Goal: Task Accomplishment & Management: Complete application form

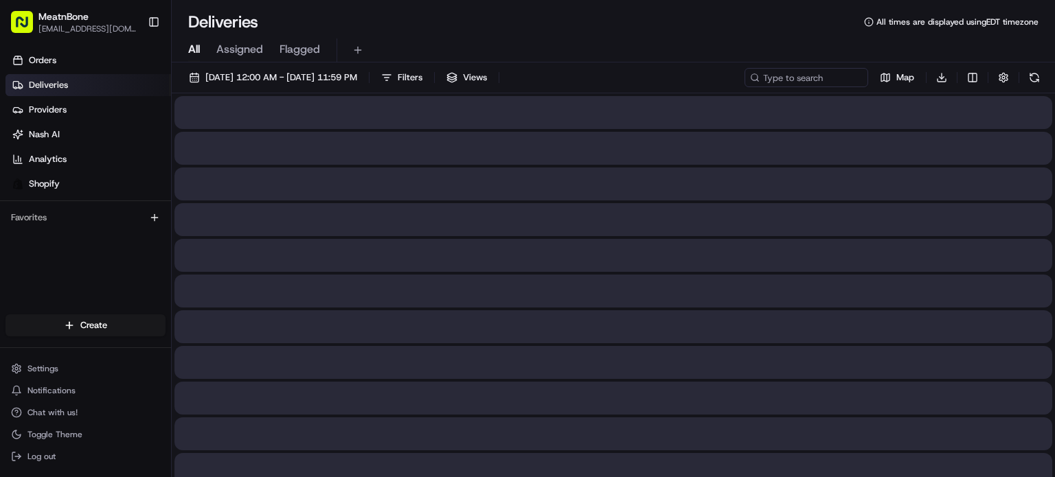
click at [88, 326] on html "MeatnBone [EMAIL_ADDRESS][DOMAIN_NAME] Toggle Sidebar Orders Deliveries Provide…" at bounding box center [527, 238] width 1055 height 477
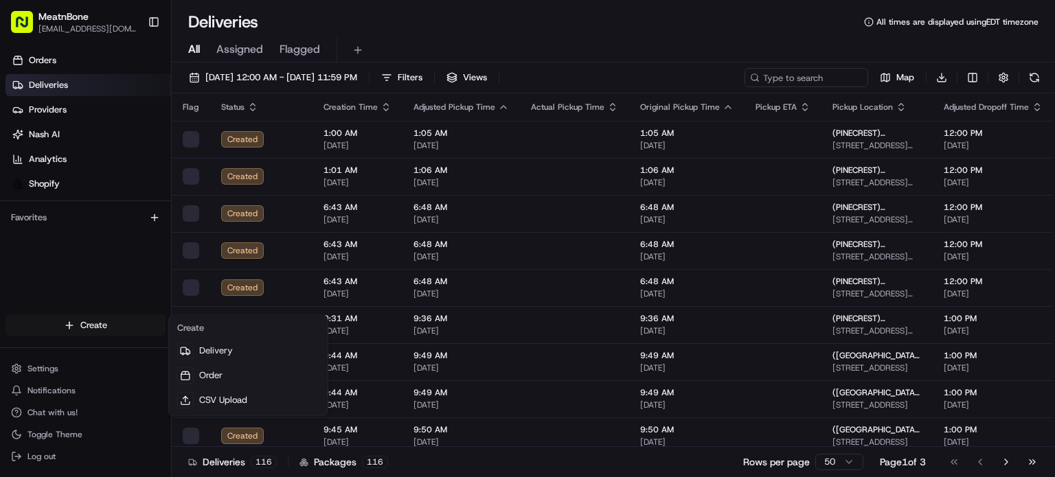
click at [56, 330] on html "MeatnBone [EMAIL_ADDRESS][DOMAIN_NAME] Toggle Sidebar Orders Deliveries Provide…" at bounding box center [527, 238] width 1055 height 477
click at [261, 352] on link "Delivery" at bounding box center [248, 351] width 153 height 25
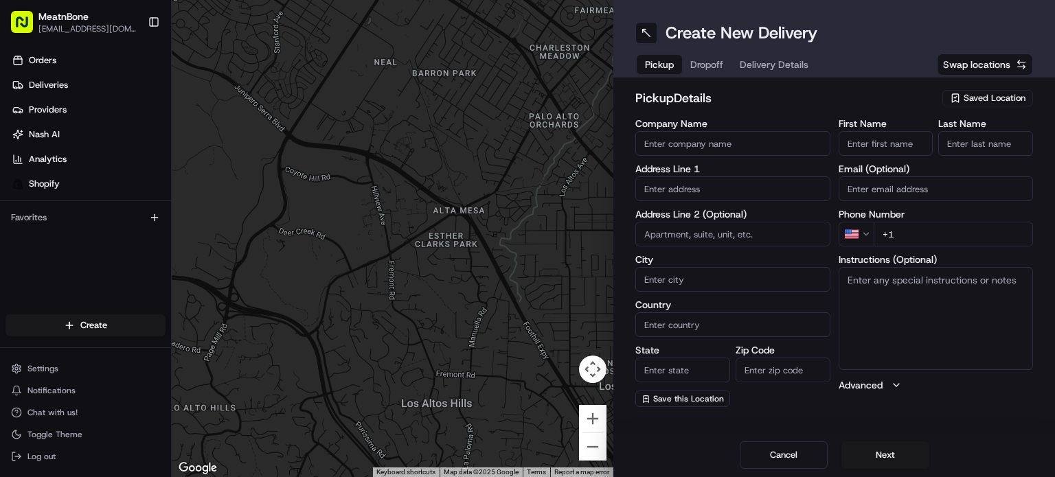
click at [1013, 93] on span "Saved Location" at bounding box center [995, 98] width 62 height 12
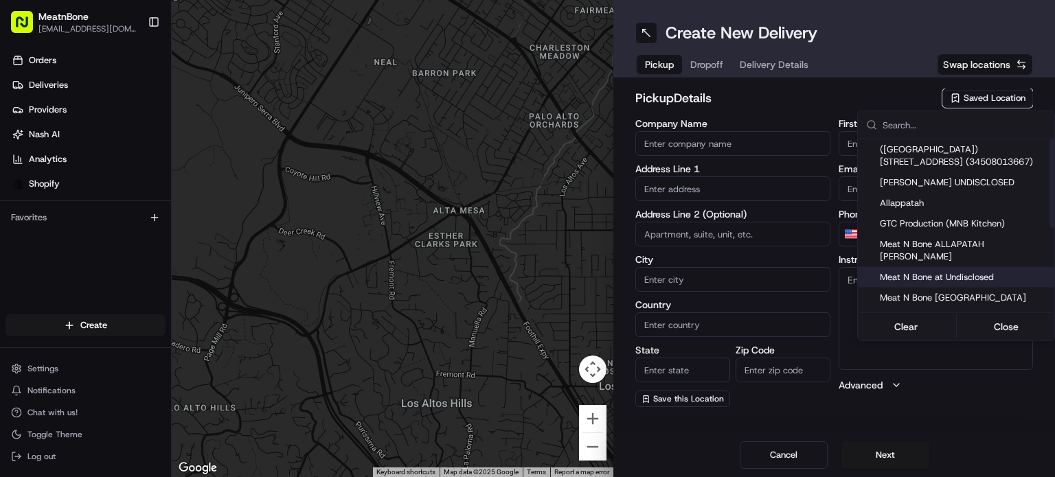
click at [992, 271] on span "Meat N Bone at Undisclosed" at bounding box center [964, 277] width 169 height 12
type input "Meat N Bone at Undisclosed"
type input "2207 Coral Wy"
type input "Coral Gables"
type input "US"
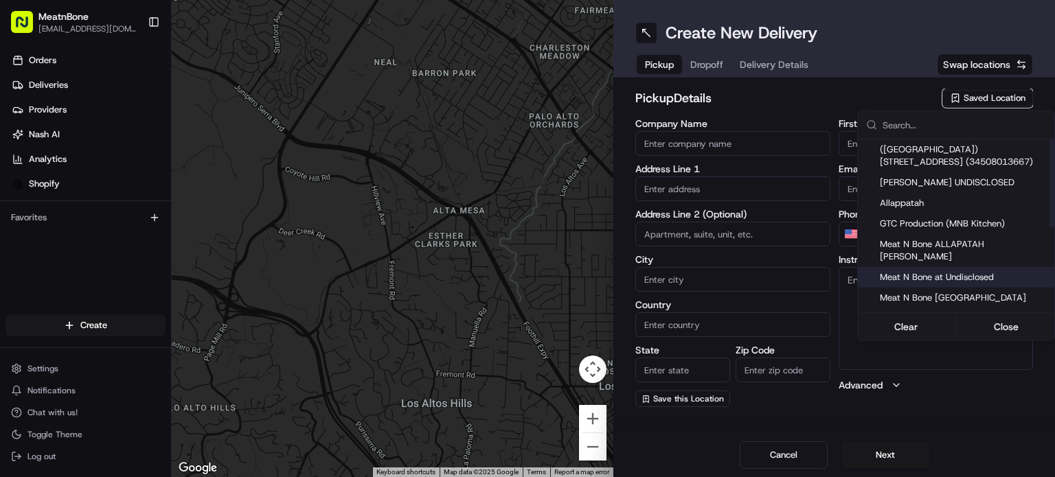
type input "FL"
type input "33145"
type input "Meat N"
type input "Bone"
type input "[PHONE_NUMBER]"
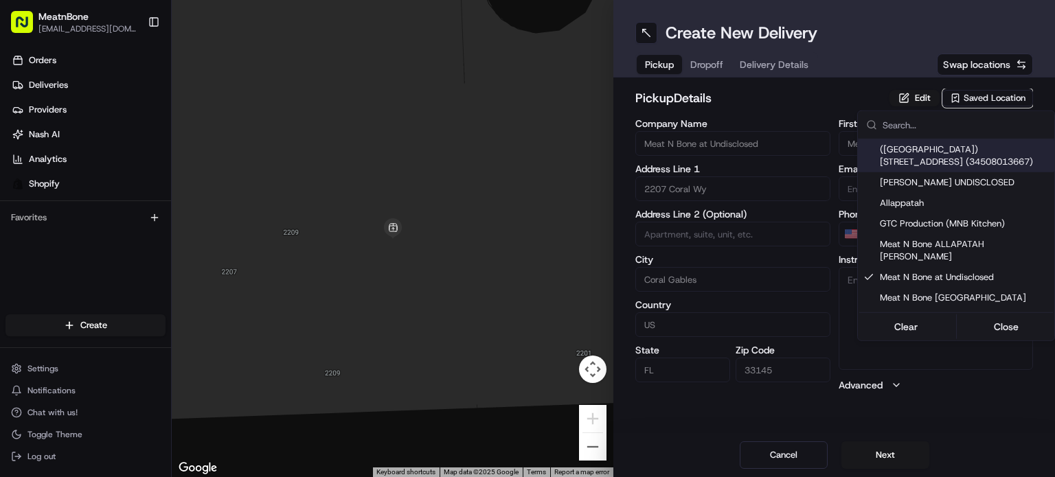
click at [702, 65] on html "MeatnBone [EMAIL_ADDRESS][DOMAIN_NAME] Toggle Sidebar Orders Deliveries Provide…" at bounding box center [527, 238] width 1055 height 477
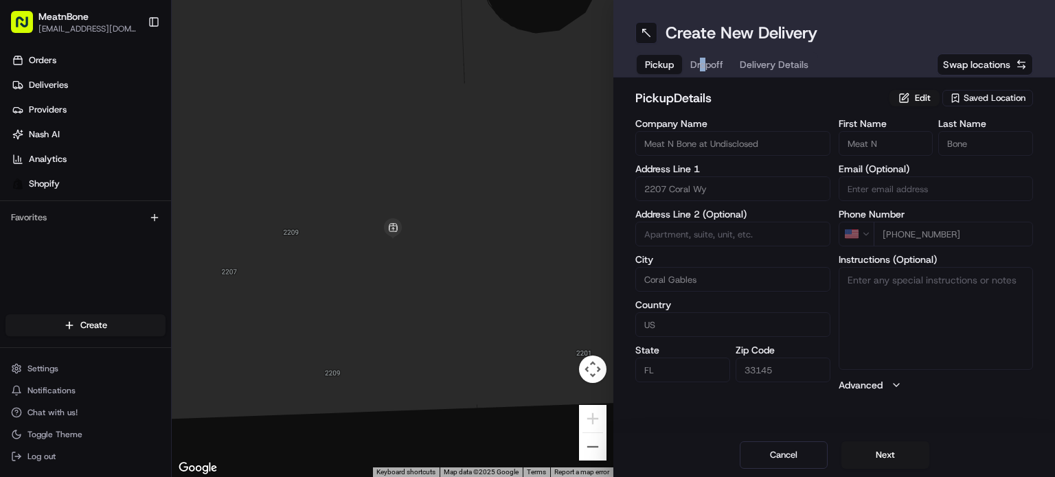
click at [702, 64] on button "Dropoff" at bounding box center [706, 64] width 49 height 19
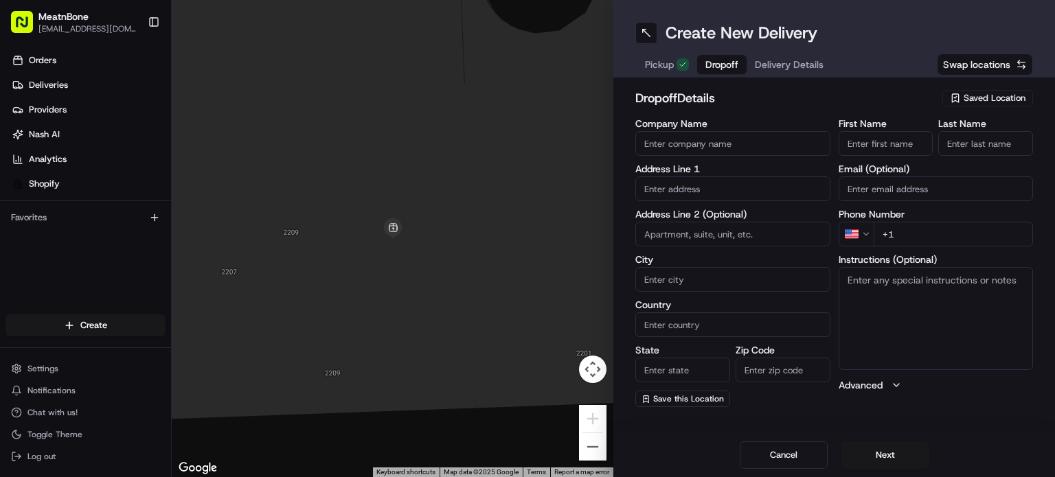
click at [729, 181] on input "text" at bounding box center [732, 189] width 195 height 25
paste input "[GEOGRAPHIC_DATA] - [GEOGRAPHIC_DATA] [STREET_ADDRESS]"
drag, startPoint x: 769, startPoint y: 222, endPoint x: 730, endPoint y: 214, distance: 40.0
click at [779, 218] on div "No results found" at bounding box center [733, 227] width 194 height 45
drag, startPoint x: 729, startPoint y: 192, endPoint x: 665, endPoint y: 181, distance: 64.8
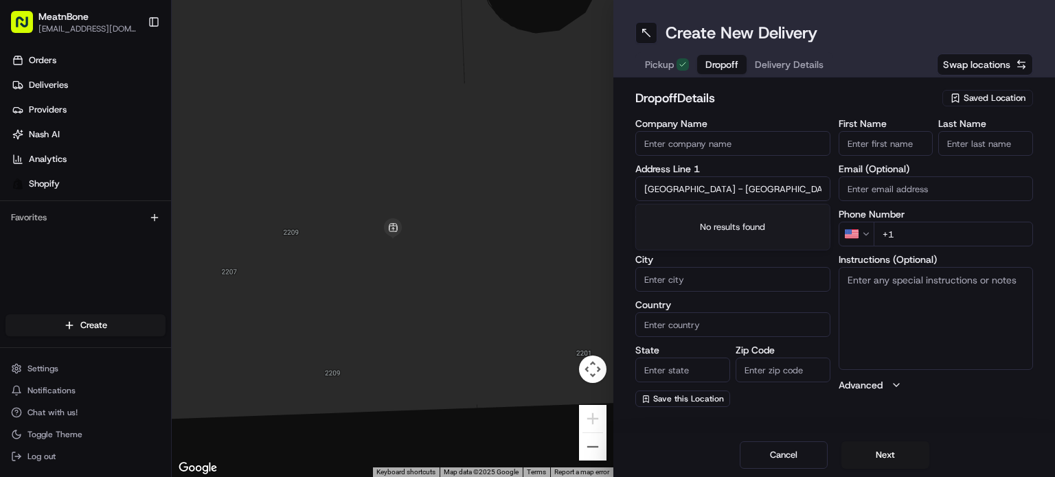
click at [608, 175] on div "← Move left → Move right ↑ Move up ↓ Move down + Zoom in - Zoom out Home Jump l…" at bounding box center [613, 238] width 883 height 477
type input "[STREET_ADDRESS]"
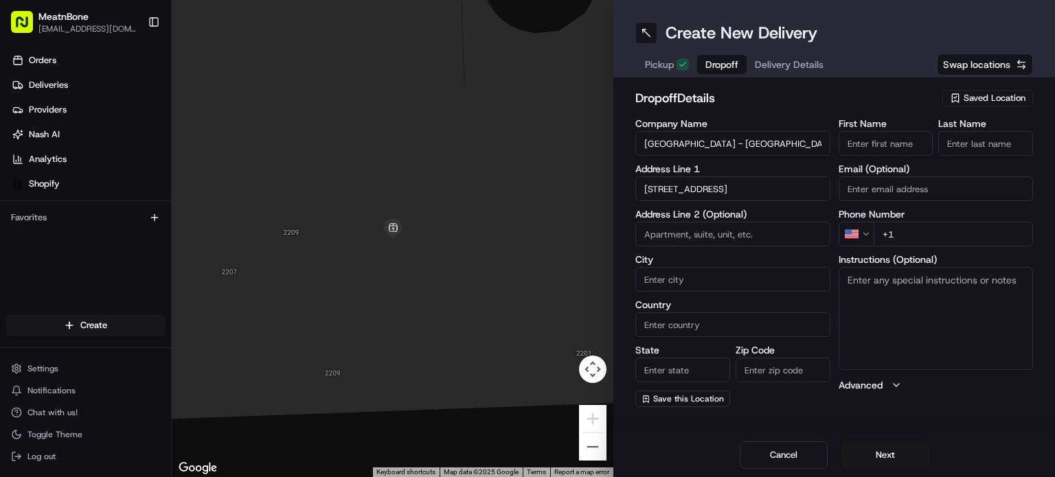
type input "[GEOGRAPHIC_DATA] - [GEOGRAPHIC_DATA]"
click at [889, 155] on input "First Name" at bounding box center [886, 143] width 95 height 25
type input "[PERSON_NAME]"
click at [989, 149] on input "Last Name" at bounding box center [985, 143] width 95 height 25
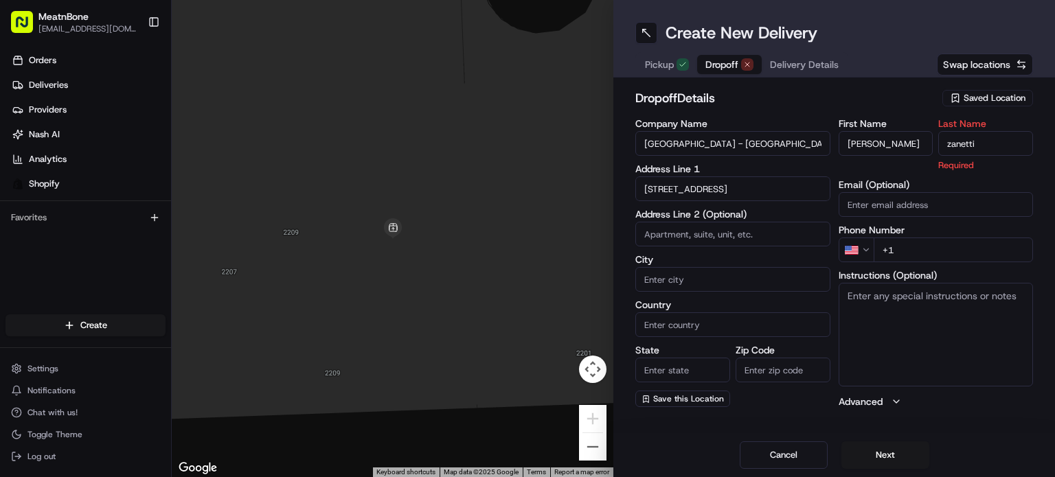
type input "zanetti"
drag, startPoint x: 805, startPoint y: 204, endPoint x: 804, endPoint y: 180, distance: 24.1
click at [804, 181] on div "Company Name [GEOGRAPHIC_DATA] - Midtown Address Line 1 [STREET_ADDRESS] Addres…" at bounding box center [732, 264] width 195 height 290
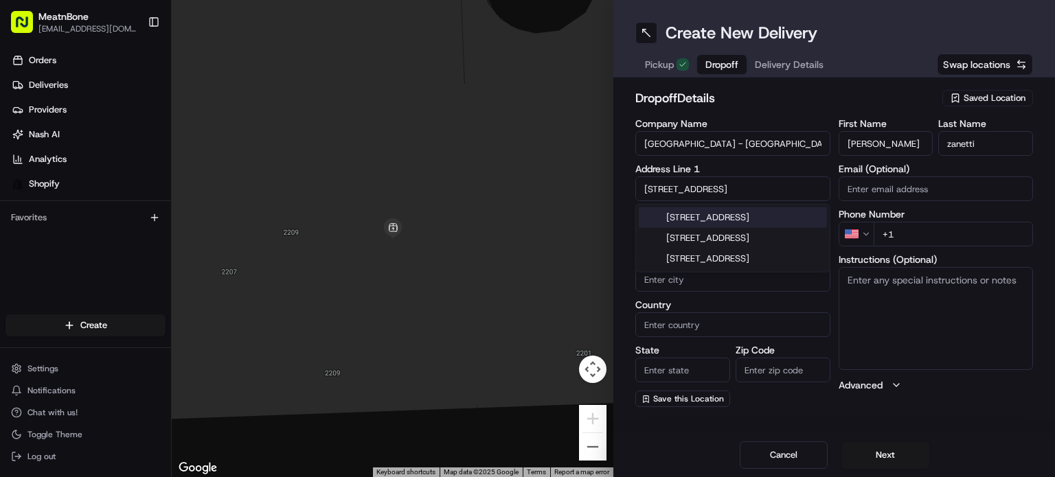
click at [804, 179] on input "[STREET_ADDRESS]" at bounding box center [732, 189] width 195 height 25
click at [806, 222] on div "[STREET_ADDRESS]" at bounding box center [733, 217] width 188 height 21
type input "[STREET_ADDRESS]"
type input "[GEOGRAPHIC_DATA]"
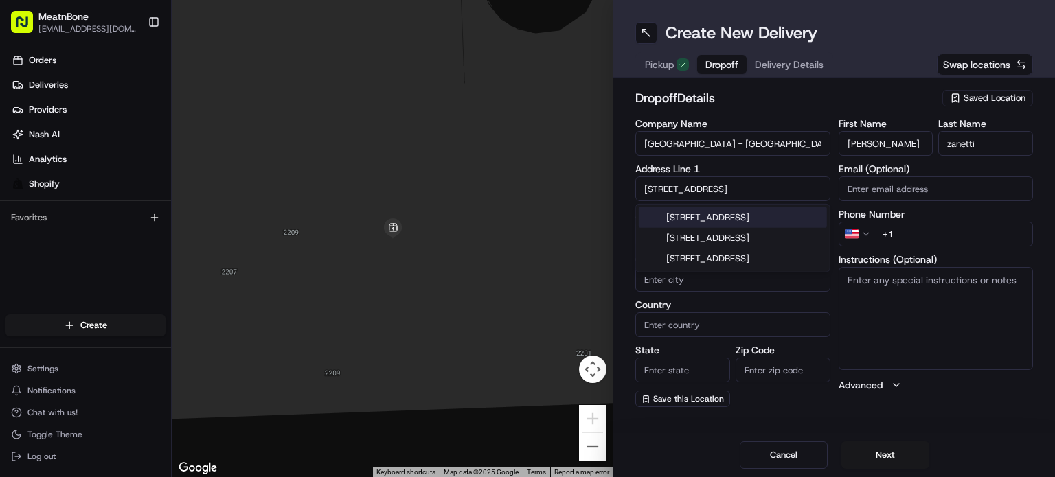
type input "FL"
type input "33137"
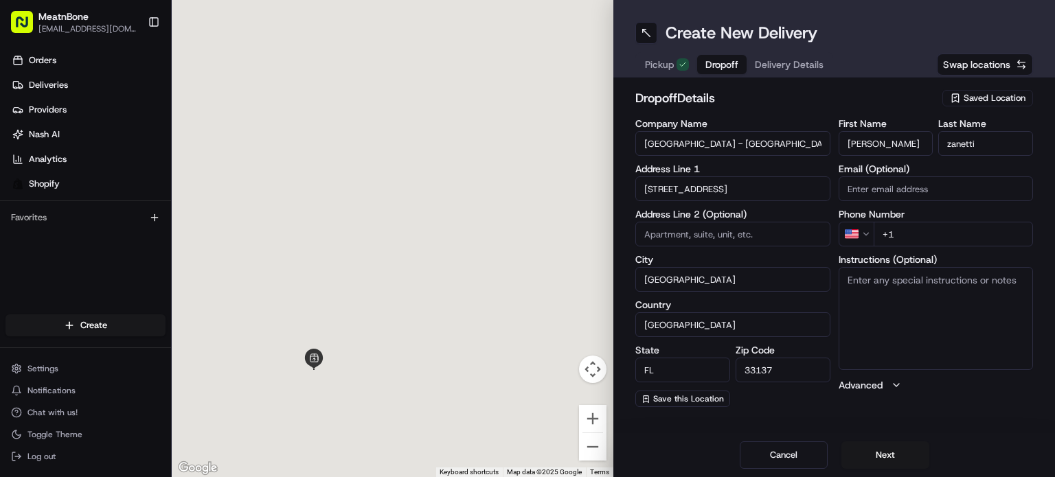
type input "[STREET_ADDRESS]"
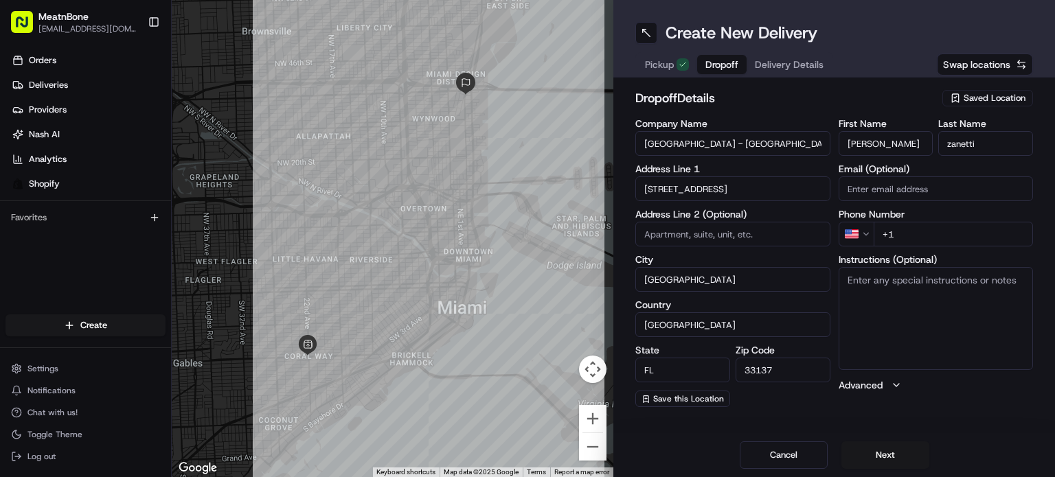
click at [915, 246] on input "+1" at bounding box center [954, 234] width 160 height 25
type input "[PHONE_NUMBER]"
click at [928, 314] on textarea "Instructions (Optional)" at bounding box center [936, 318] width 195 height 103
type textarea "c"
click at [905, 453] on button "Next" at bounding box center [885, 455] width 88 height 27
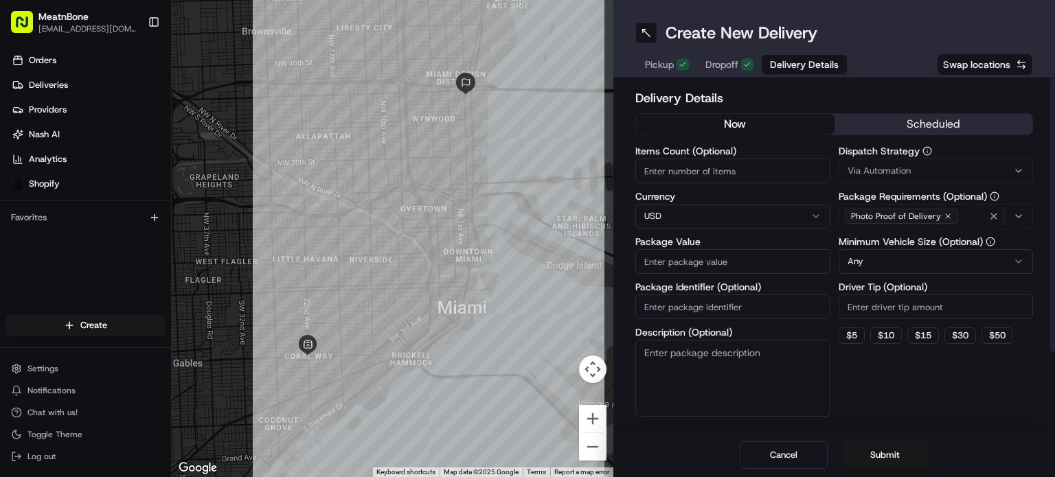
click at [655, 258] on input "Package Value" at bounding box center [732, 261] width 195 height 25
type input "250.00"
drag, startPoint x: 678, startPoint y: 312, endPoint x: 691, endPoint y: 315, distance: 13.2
click at [679, 312] on input "Package Identifier (Optional)" at bounding box center [732, 307] width 195 height 25
paste input "252951"
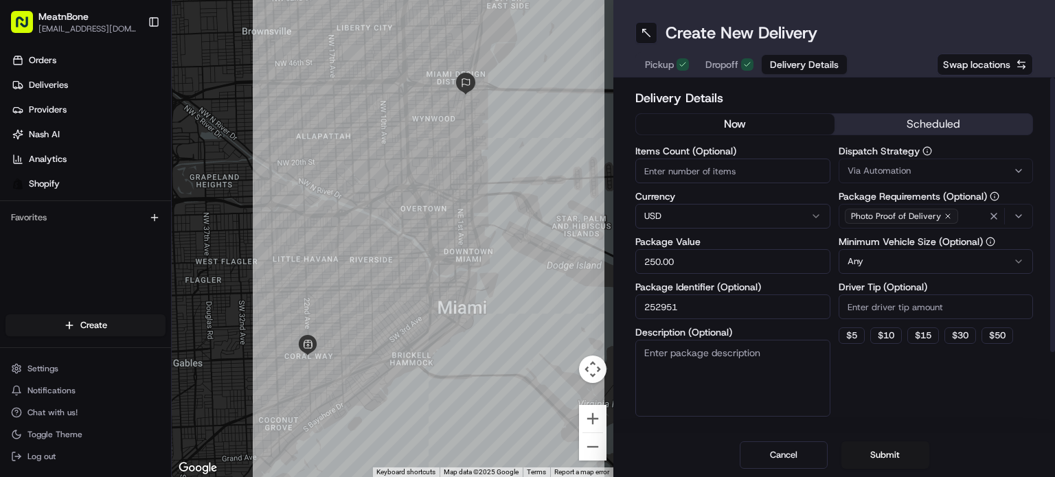
type input "252951"
click at [735, 169] on input "Items Count (Optional)" at bounding box center [732, 171] width 195 height 25
drag, startPoint x: 636, startPoint y: 198, endPoint x: 635, endPoint y: 178, distance: 20.0
click at [635, 181] on div "Delivery Details now scheduled Items Count (Optional) Currency USD Package Valu…" at bounding box center [834, 256] width 442 height 356
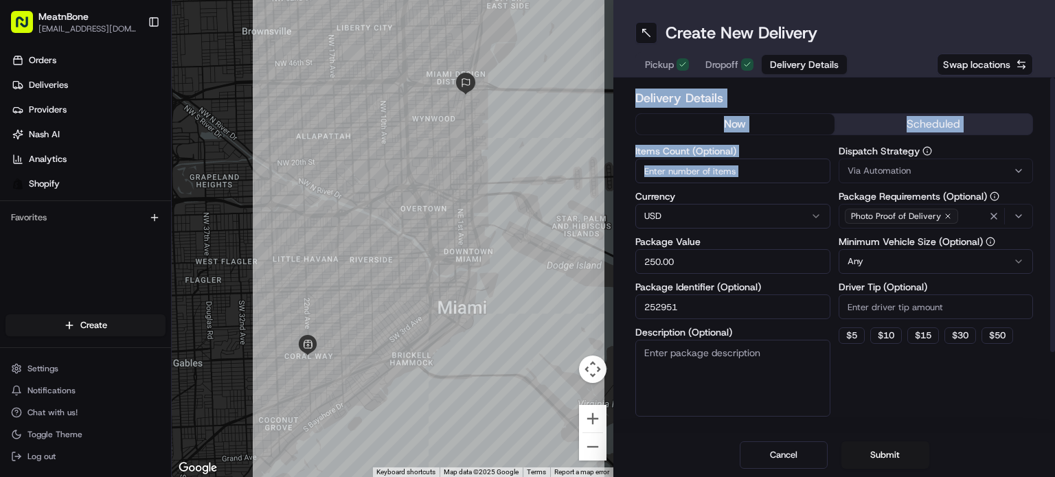
click at [707, 175] on input "Items Count (Optional)" at bounding box center [732, 171] width 195 height 25
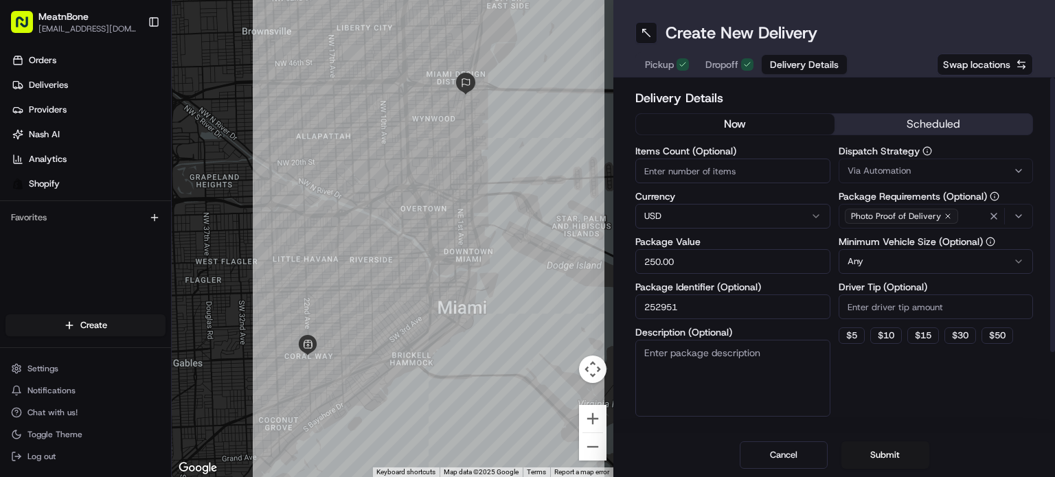
click at [715, 371] on textarea "Description (Optional)" at bounding box center [732, 378] width 195 height 77
click at [726, 174] on input "Items Count (Optional)" at bounding box center [732, 171] width 195 height 25
type input "42"
click at [742, 365] on textarea "Description (Optional)" at bounding box center [732, 378] width 195 height 77
type textarea "Heavy box"
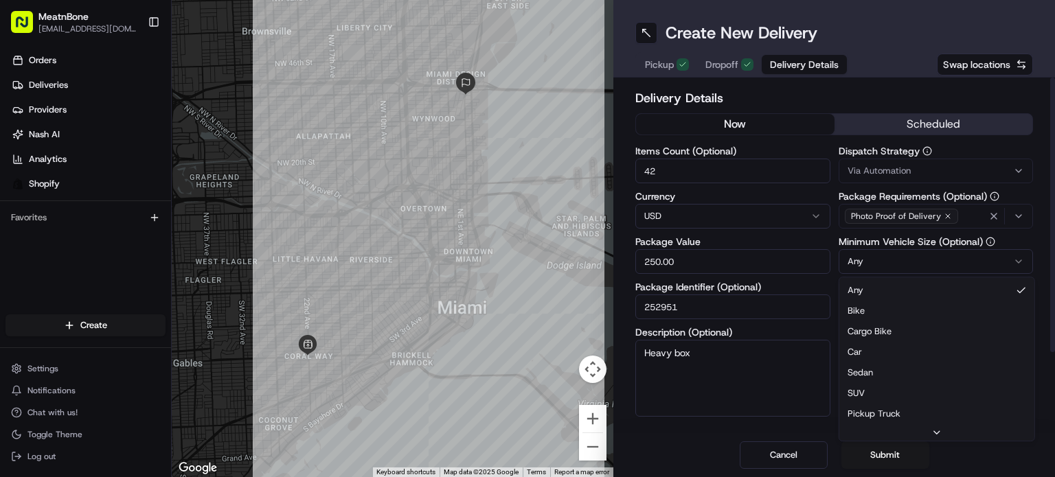
click at [969, 263] on html "MeatnBone [EMAIL_ADDRESS][DOMAIN_NAME] Toggle Sidebar Orders Deliveries Provide…" at bounding box center [527, 238] width 1055 height 477
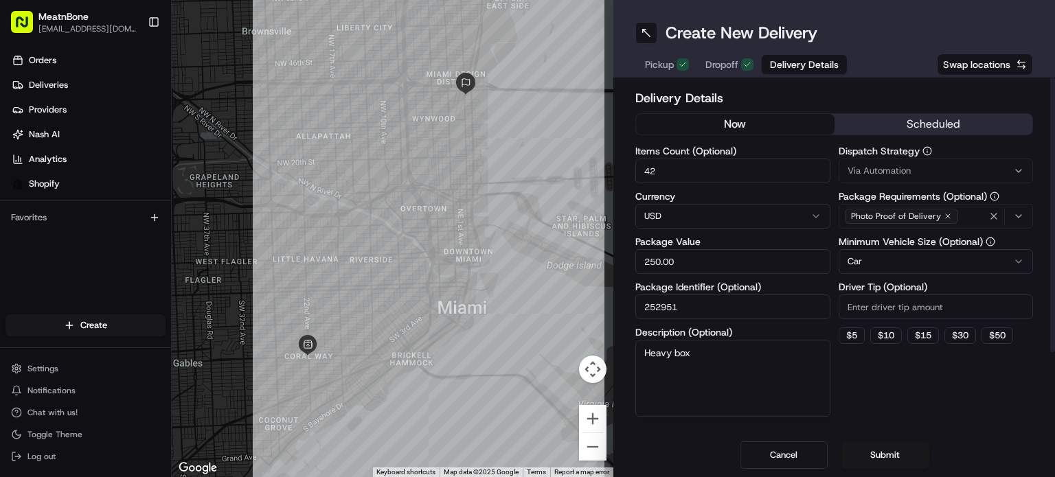
drag, startPoint x: 882, startPoint y: 408, endPoint x: 867, endPoint y: 363, distance: 46.9
click at [882, 407] on div "Dispatch Strategy Via Automation Package Requirements (Optional) Photo Proof of…" at bounding box center [936, 281] width 195 height 271
click at [879, 455] on button "Submit" at bounding box center [885, 455] width 88 height 27
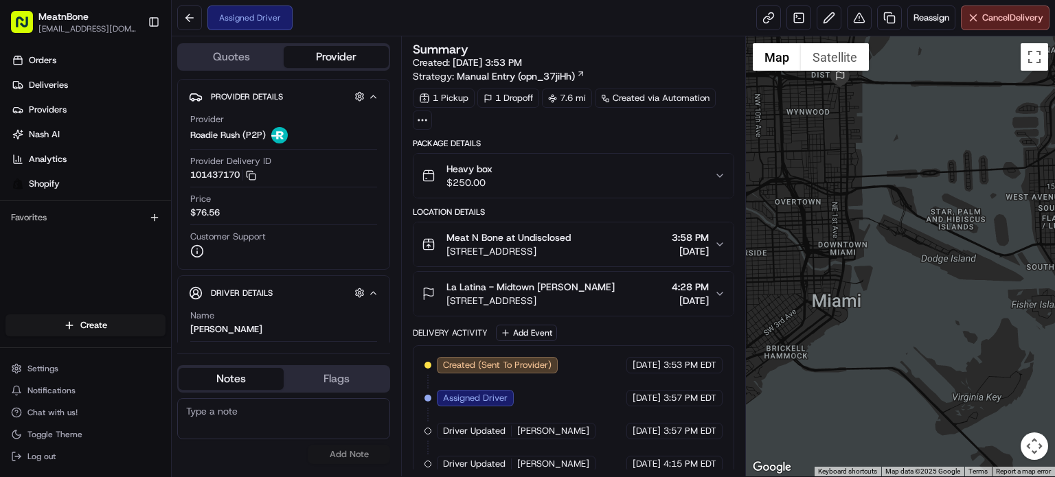
drag, startPoint x: 755, startPoint y: 234, endPoint x: 617, endPoint y: 173, distance: 150.3
click at [608, 180] on div "Quotes Provider Provider Details Hidden ( 4 ) Provider Roadie Rush (P2P) Provid…" at bounding box center [613, 256] width 883 height 440
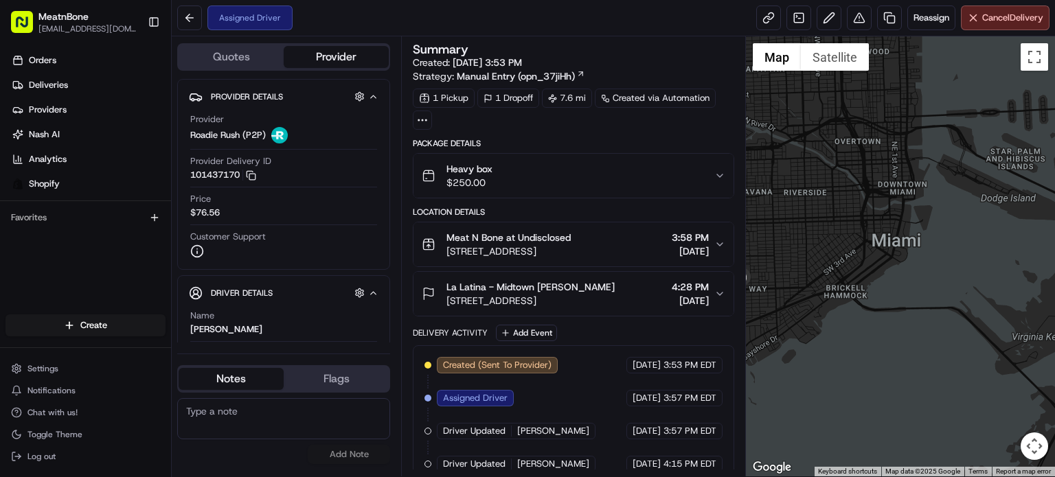
drag, startPoint x: 886, startPoint y: 183, endPoint x: 1054, endPoint y: 70, distance: 202.9
click at [1054, 70] on div at bounding box center [900, 256] width 309 height 440
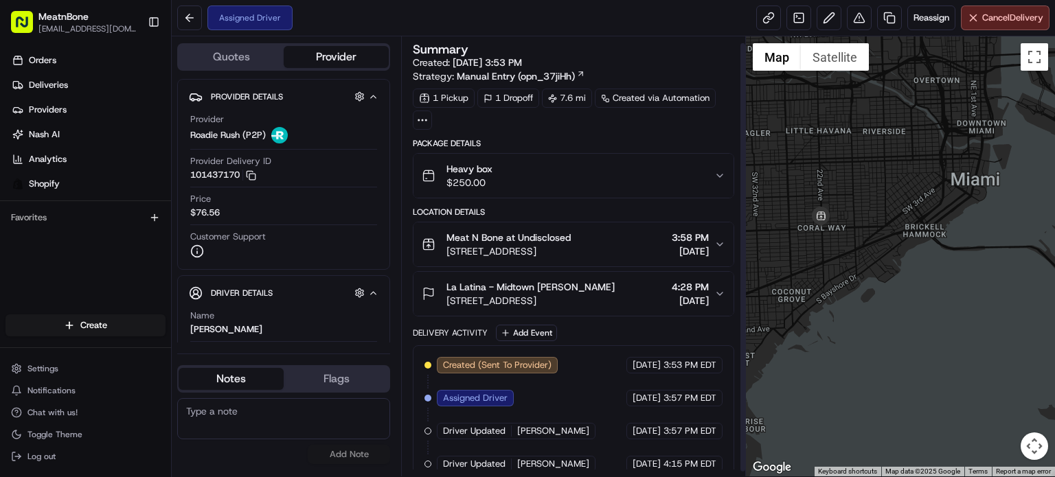
scroll to position [11, 0]
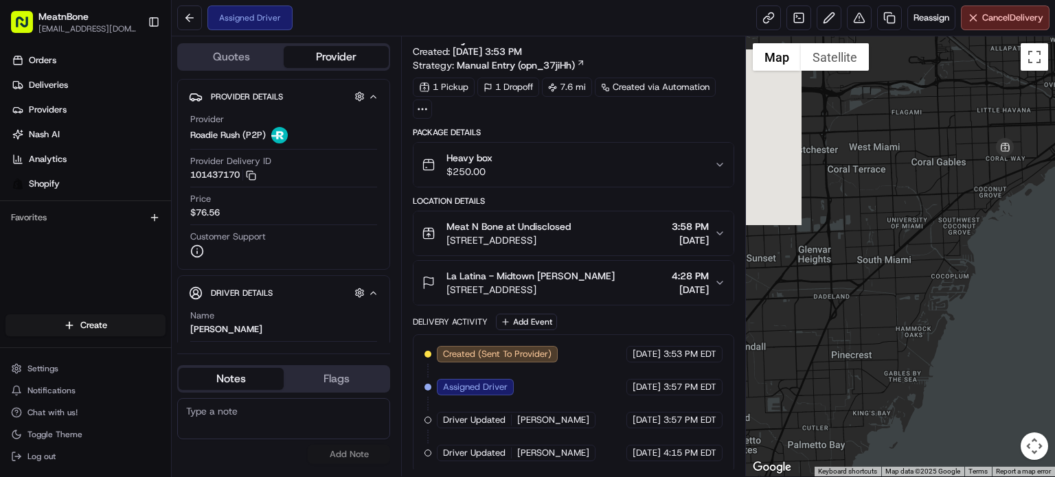
drag, startPoint x: 825, startPoint y: 194, endPoint x: 942, endPoint y: 106, distance: 146.7
click at [942, 106] on div at bounding box center [900, 256] width 309 height 440
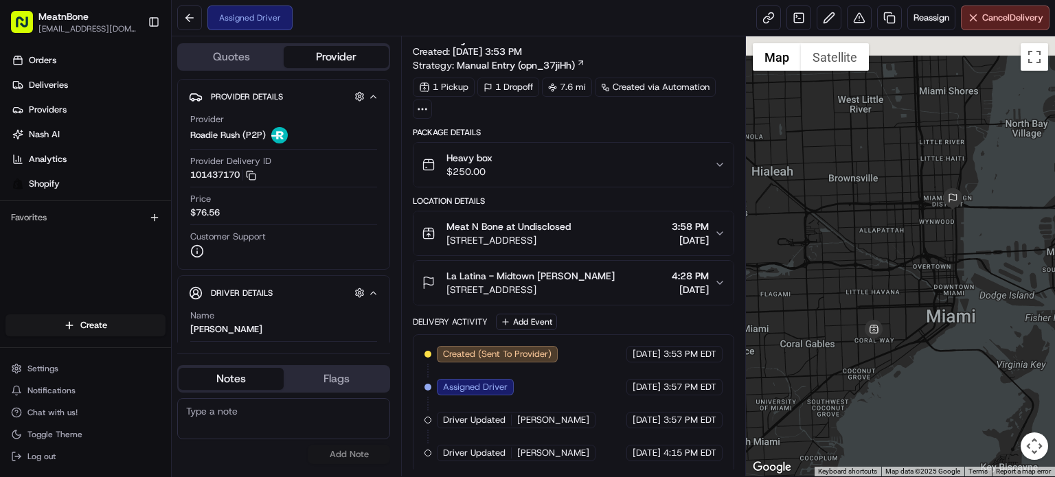
drag, startPoint x: 956, startPoint y: 147, endPoint x: 890, endPoint y: 291, distance: 158.0
click at [820, 339] on div at bounding box center [900, 256] width 309 height 440
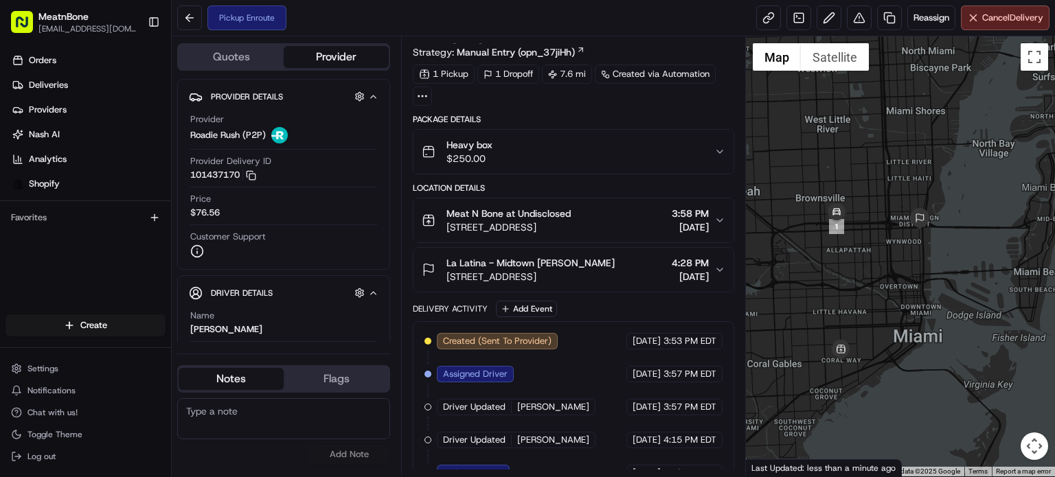
scroll to position [44, 0]
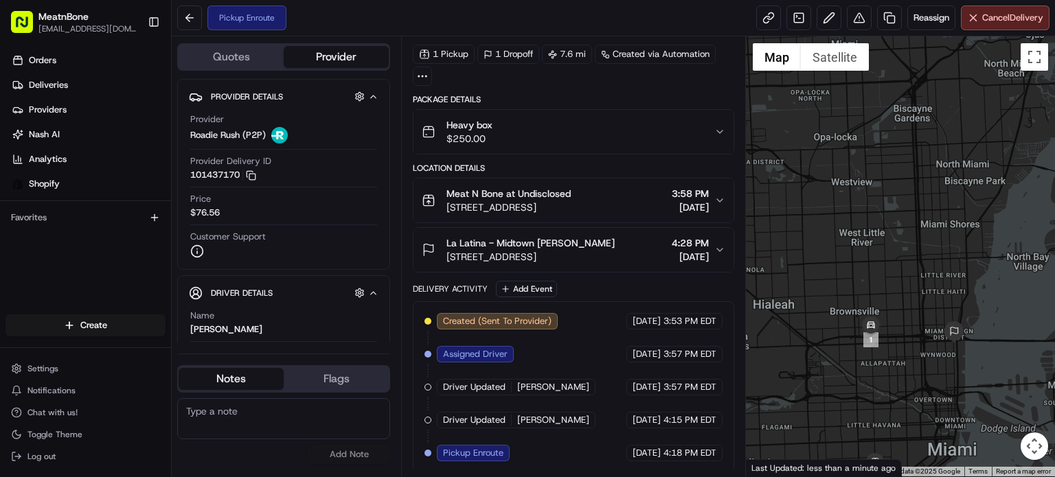
drag, startPoint x: 877, startPoint y: 392, endPoint x: 912, endPoint y: 510, distance: 122.6
click at [912, 477] on html "MeatnBone [EMAIL_ADDRESS][DOMAIN_NAME] Toggle Sidebar Orders Deliveries Provide…" at bounding box center [527, 238] width 1055 height 477
